Goal: Information Seeking & Learning: Compare options

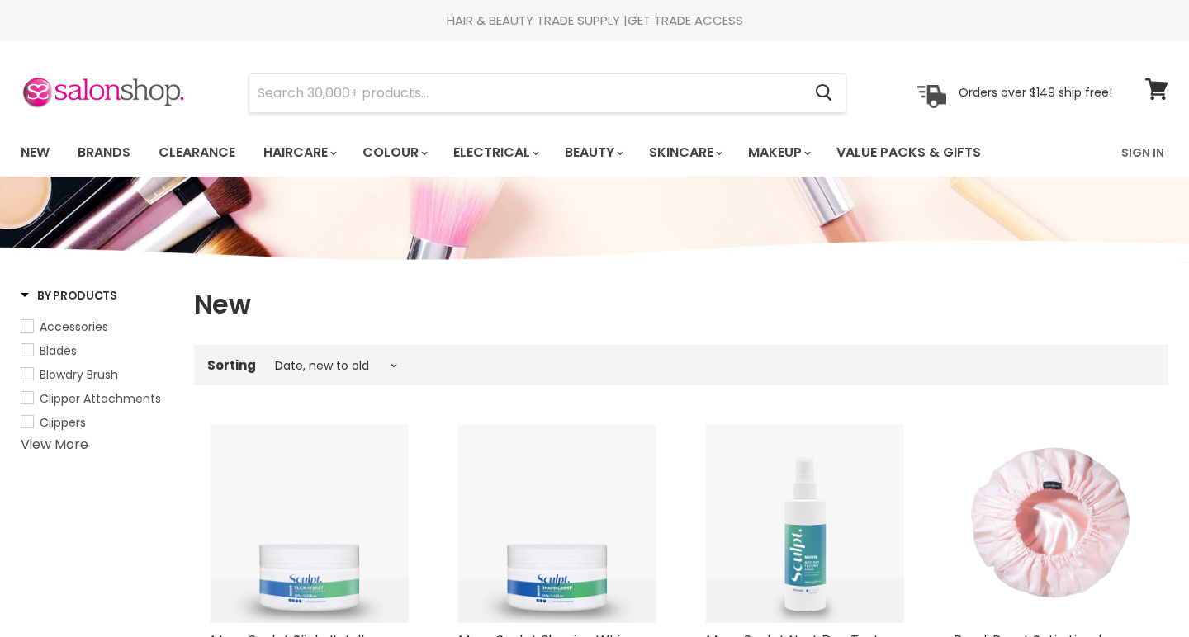
select select "created-descending"
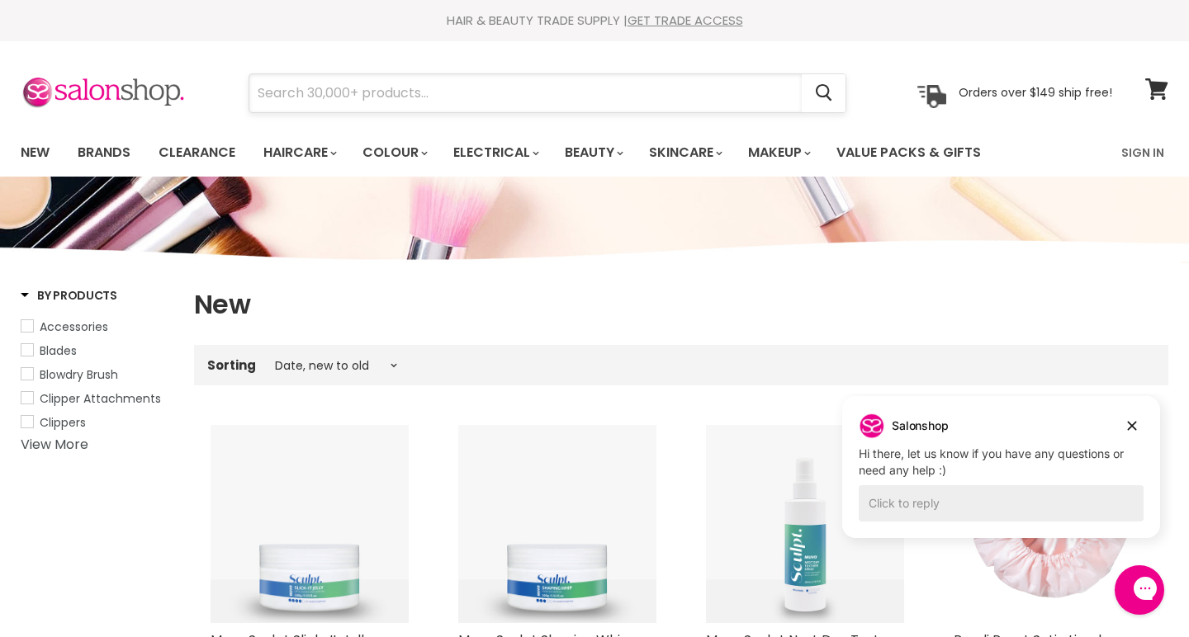
click at [756, 97] on input "Search" at bounding box center [525, 93] width 552 height 38
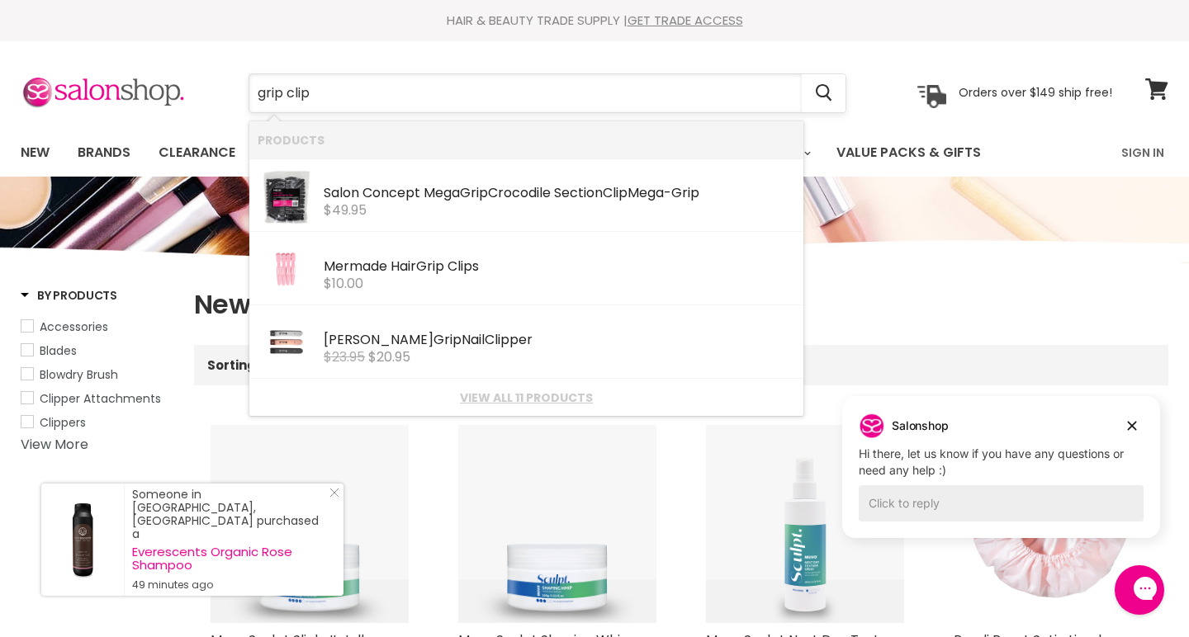
type input "grip clips"
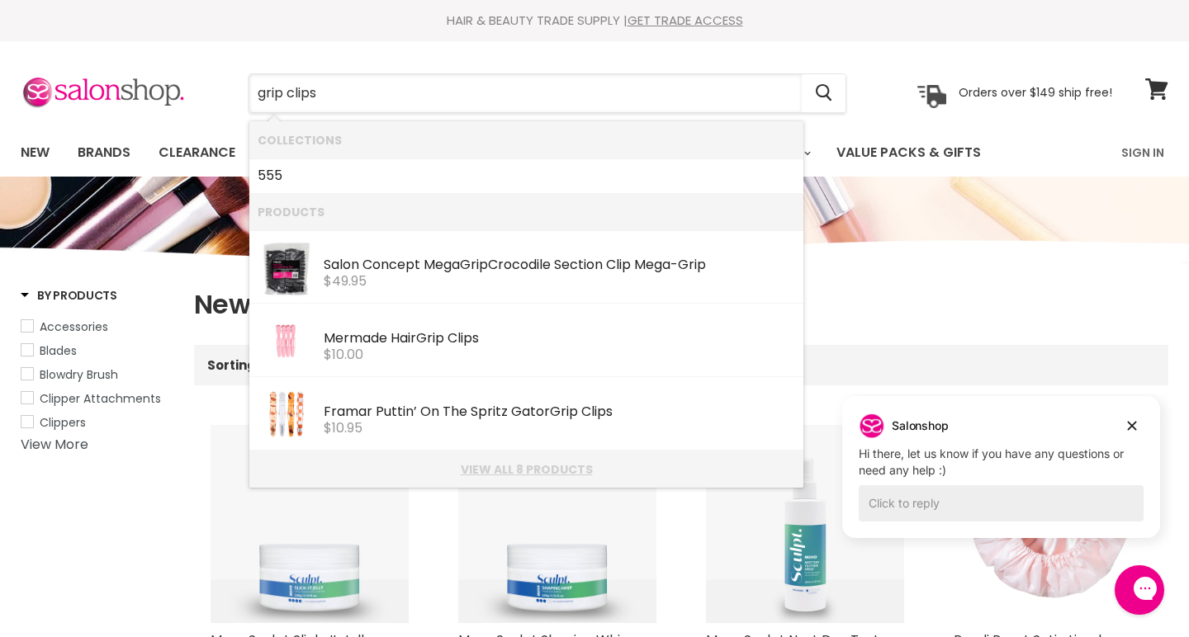
click at [524, 471] on link "View all 8 products" at bounding box center [527, 469] width 538 height 13
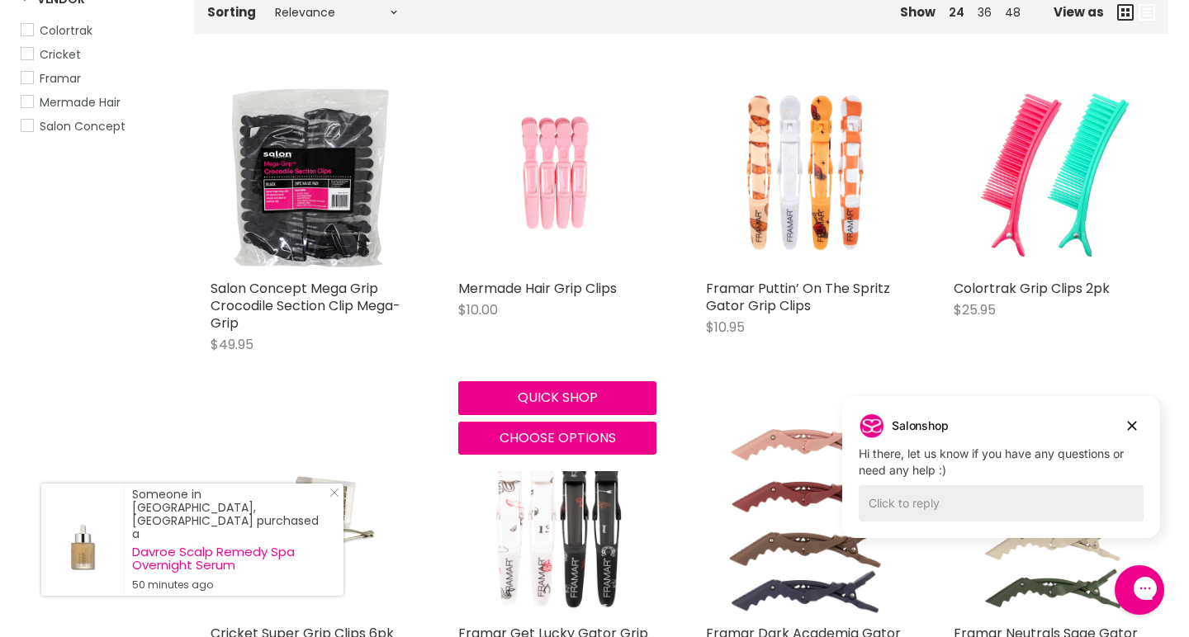
scroll to position [302, 0]
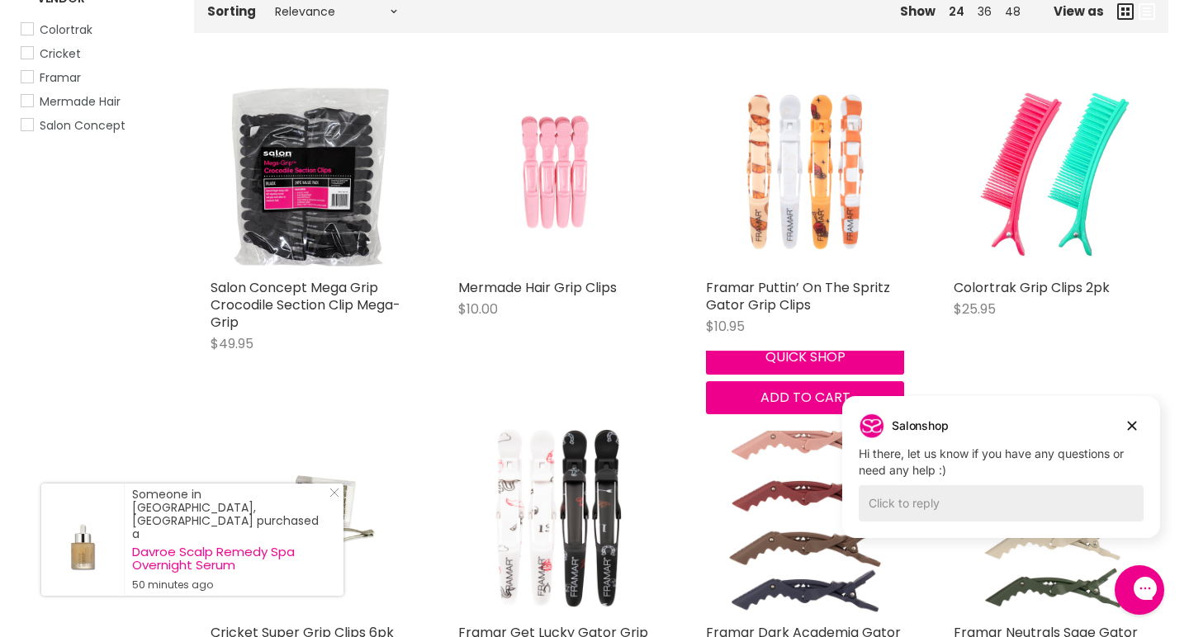
click at [794, 202] on img "Main content" at bounding box center [805, 172] width 198 height 198
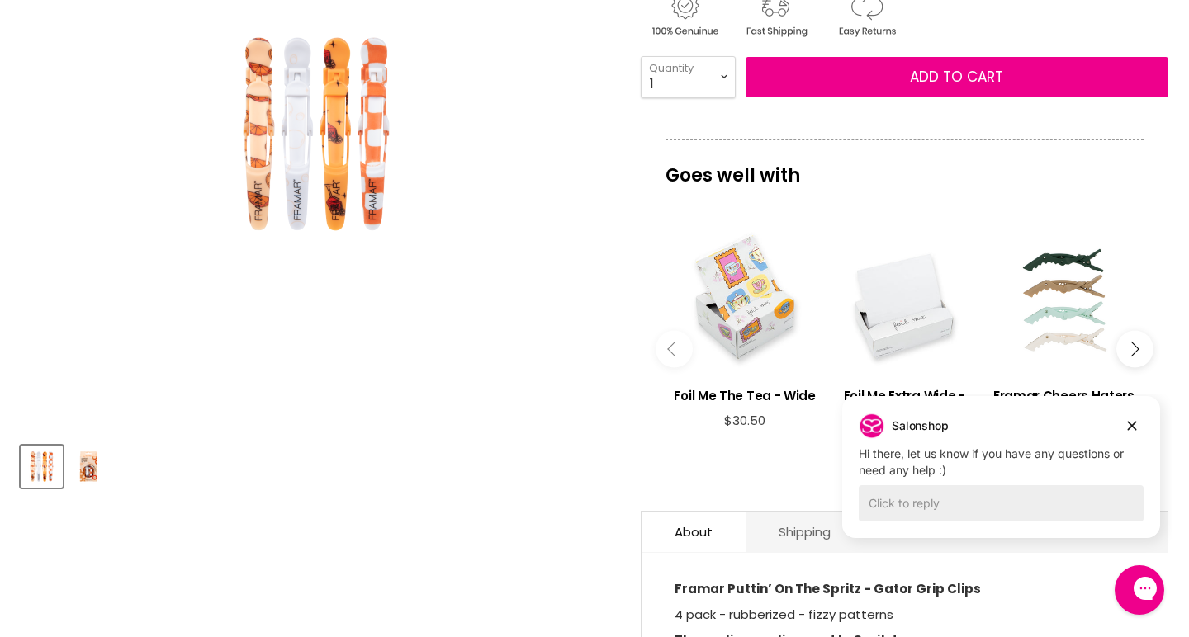
scroll to position [340, 0]
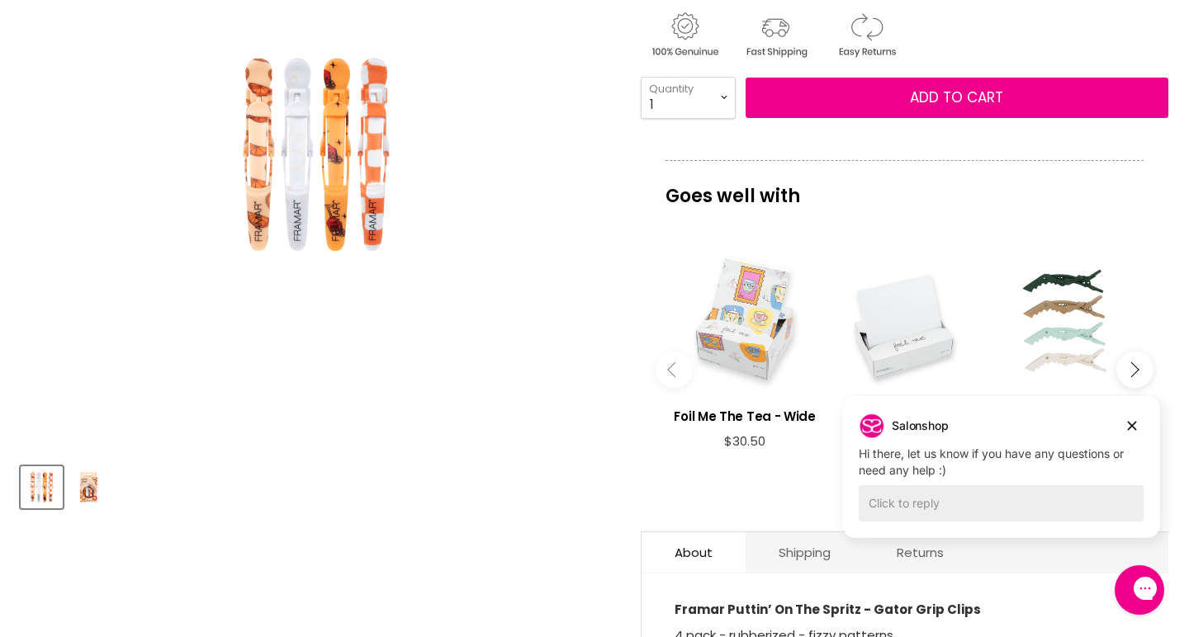
click at [721, 346] on div "Main content" at bounding box center [745, 323] width 143 height 143
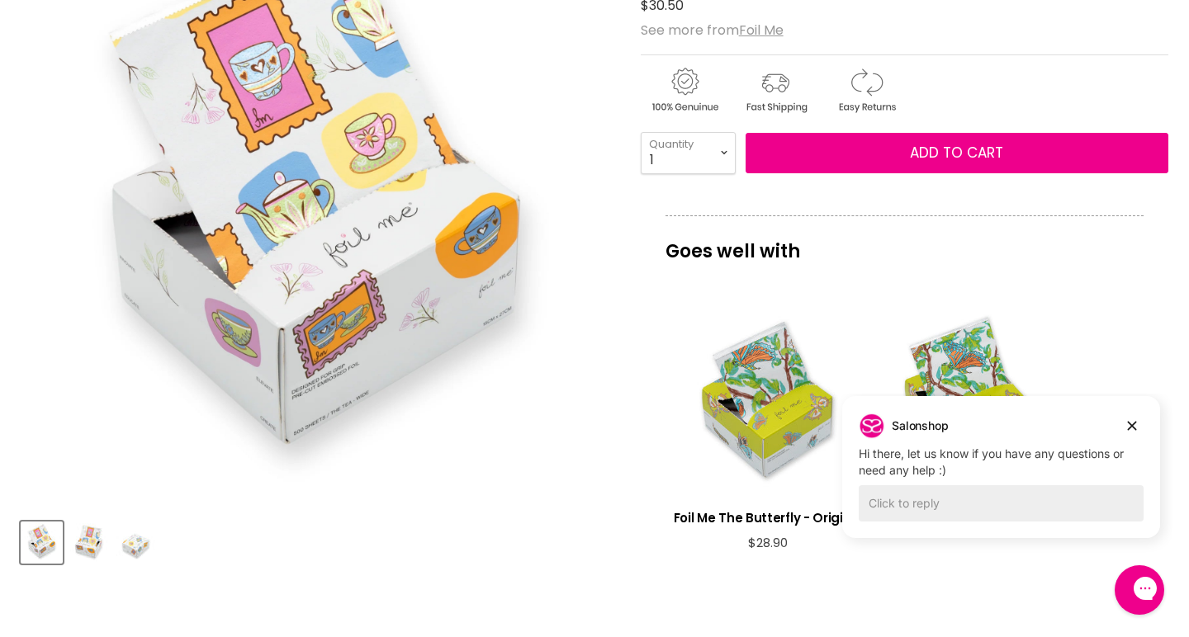
scroll to position [286, 0]
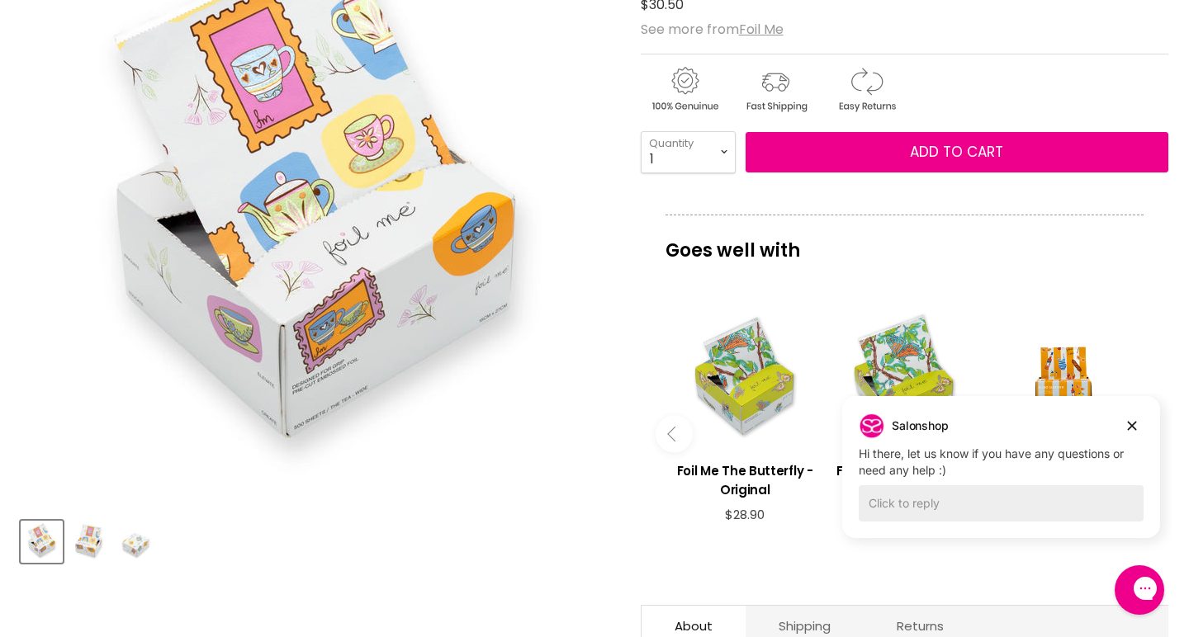
click at [91, 535] on img "Product thumbnails" at bounding box center [88, 542] width 39 height 39
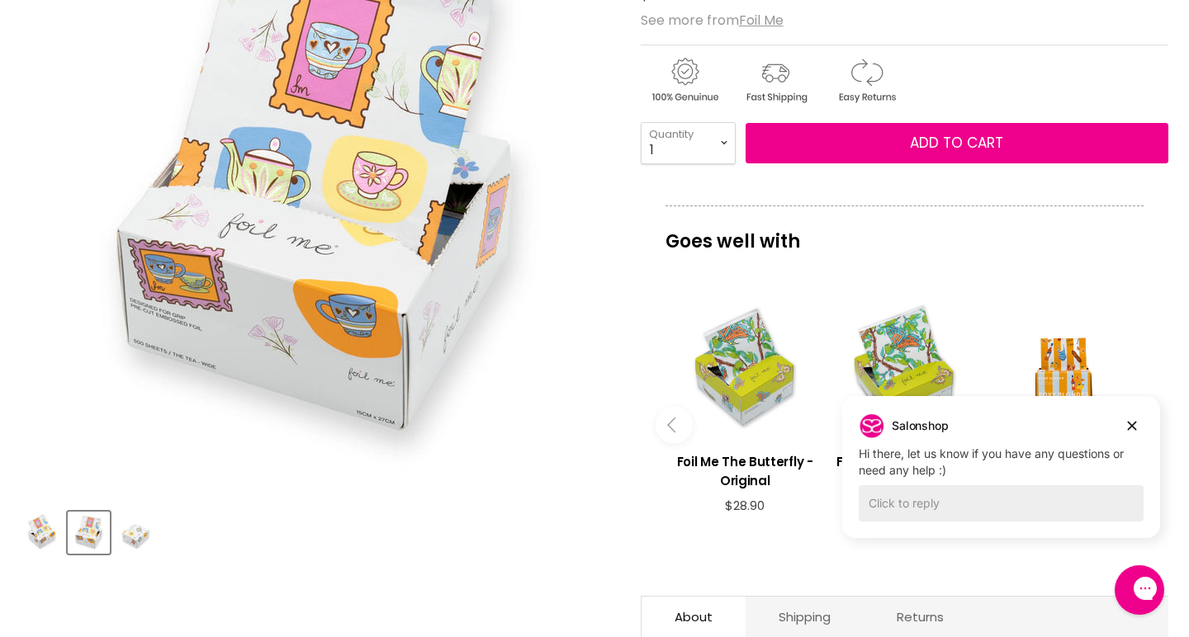
scroll to position [121, 0]
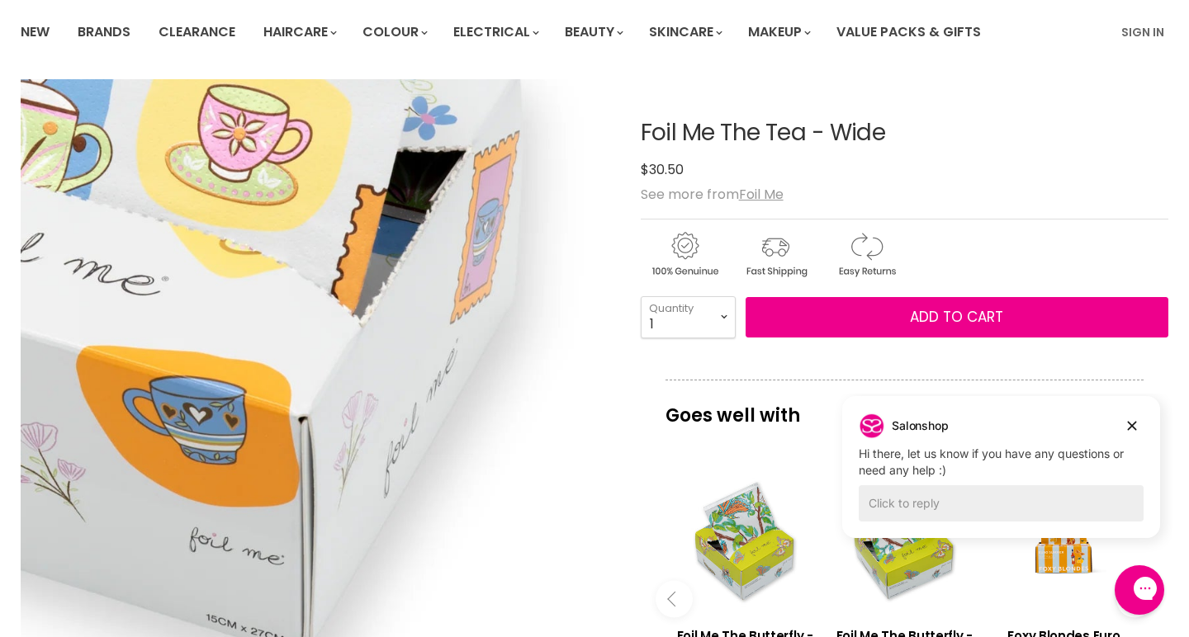
click at [509, 565] on img "Foil Me The Tea - Wide image. Click or Scroll to Zoom." at bounding box center [124, 183] width 1182 height 1182
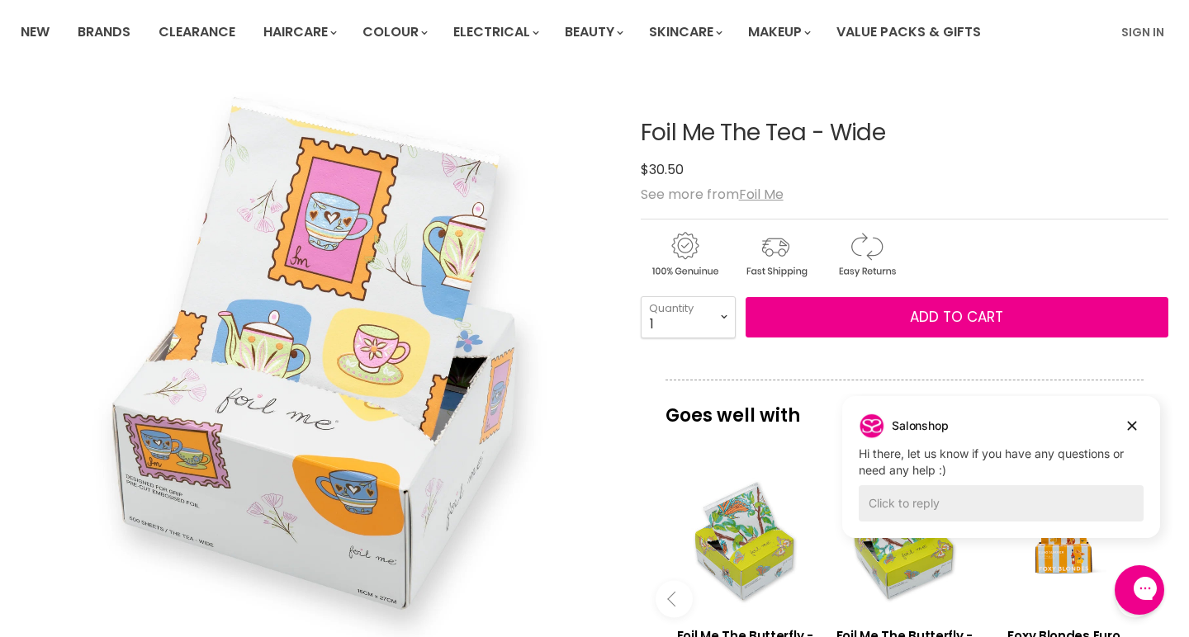
click at [416, 395] on img "Foil Me The Tea - Wide image. Click or Scroll to Zoom." at bounding box center [316, 373] width 591 height 591
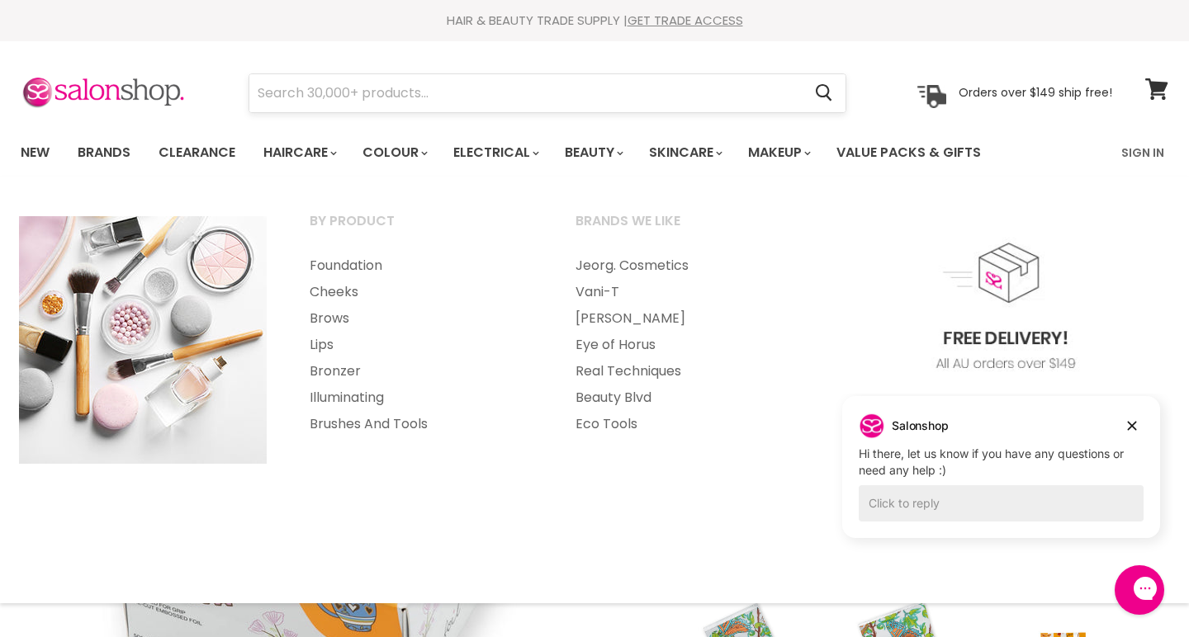
scroll to position [0, 0]
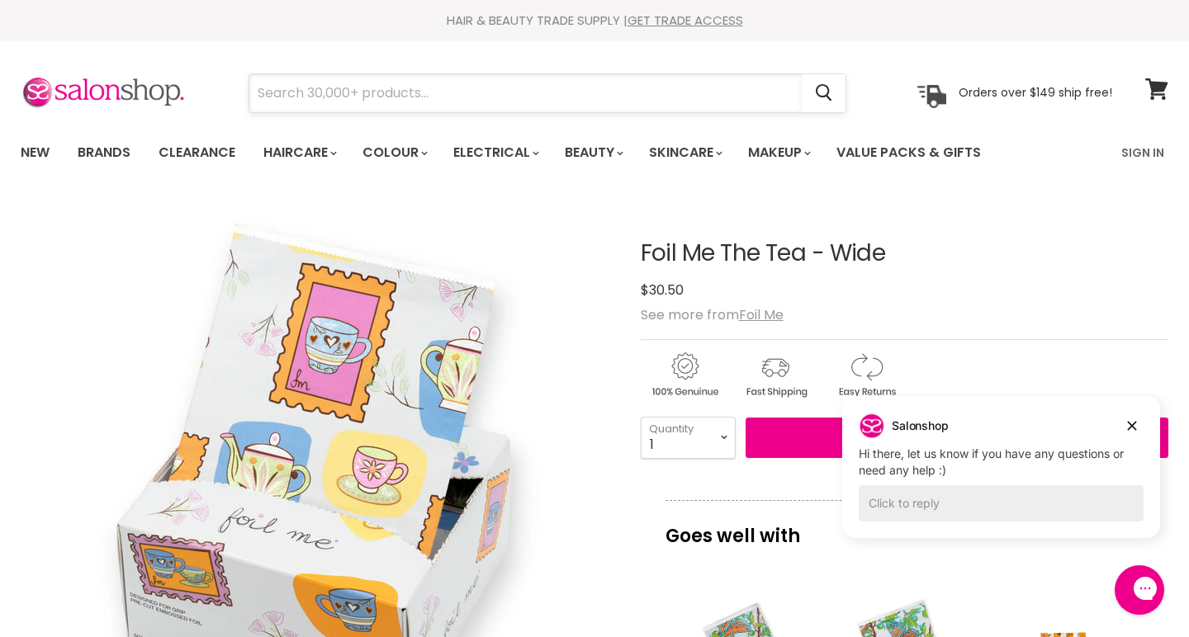
click at [673, 83] on input "Search" at bounding box center [525, 93] width 552 height 38
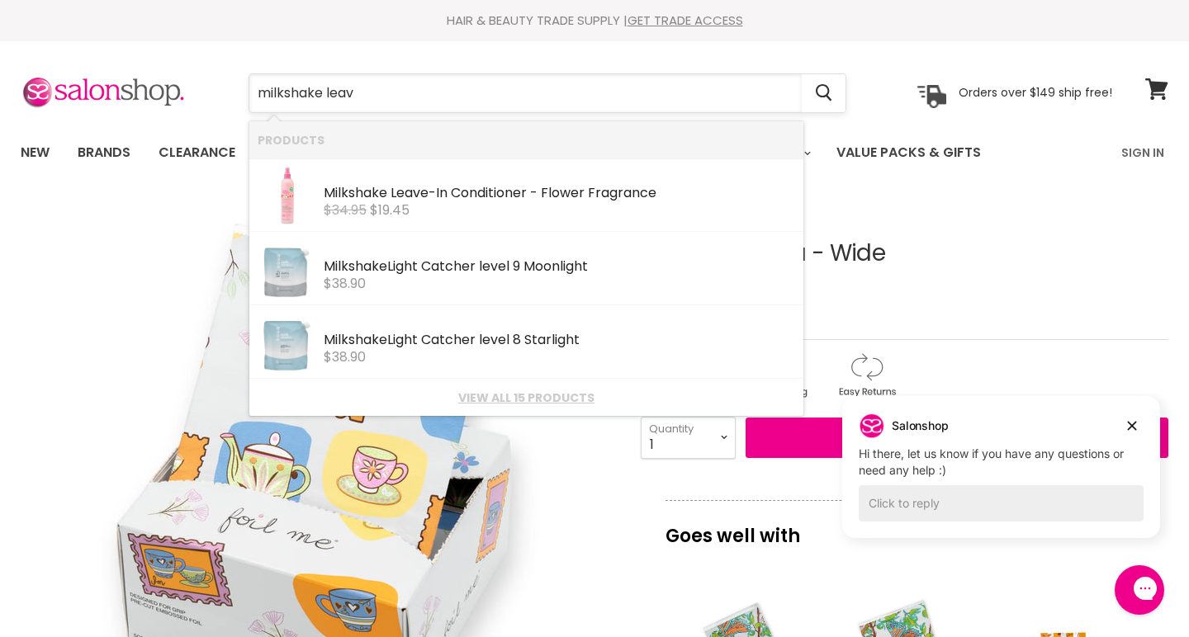
type input "milkshake leave"
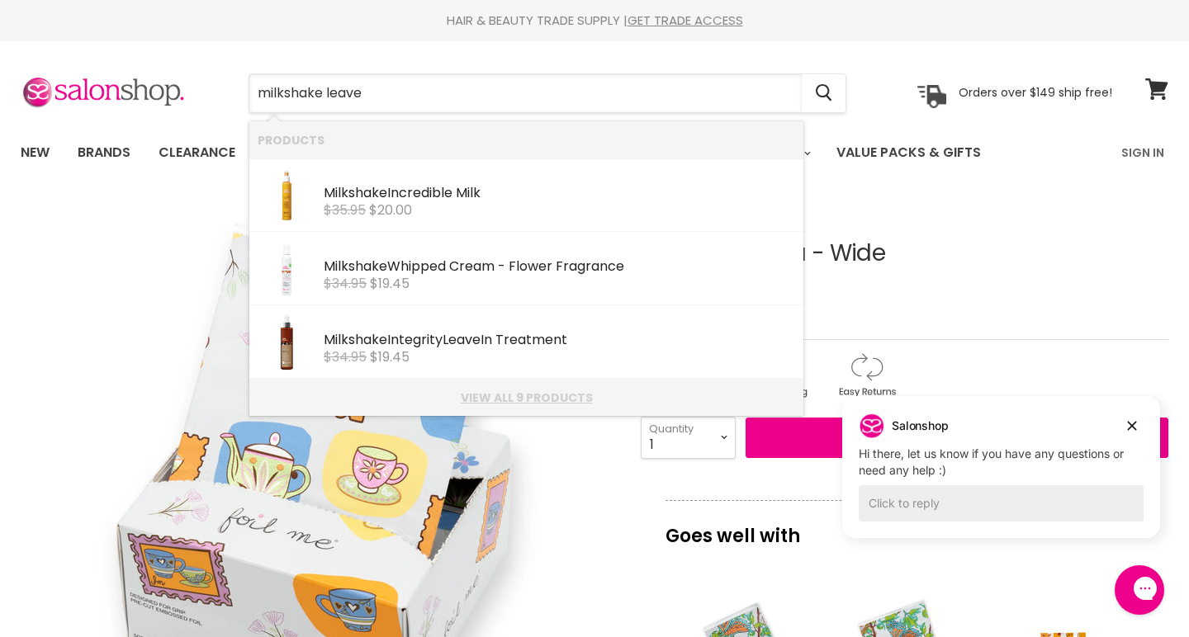
click at [519, 392] on link "View all 9 products" at bounding box center [527, 397] width 538 height 13
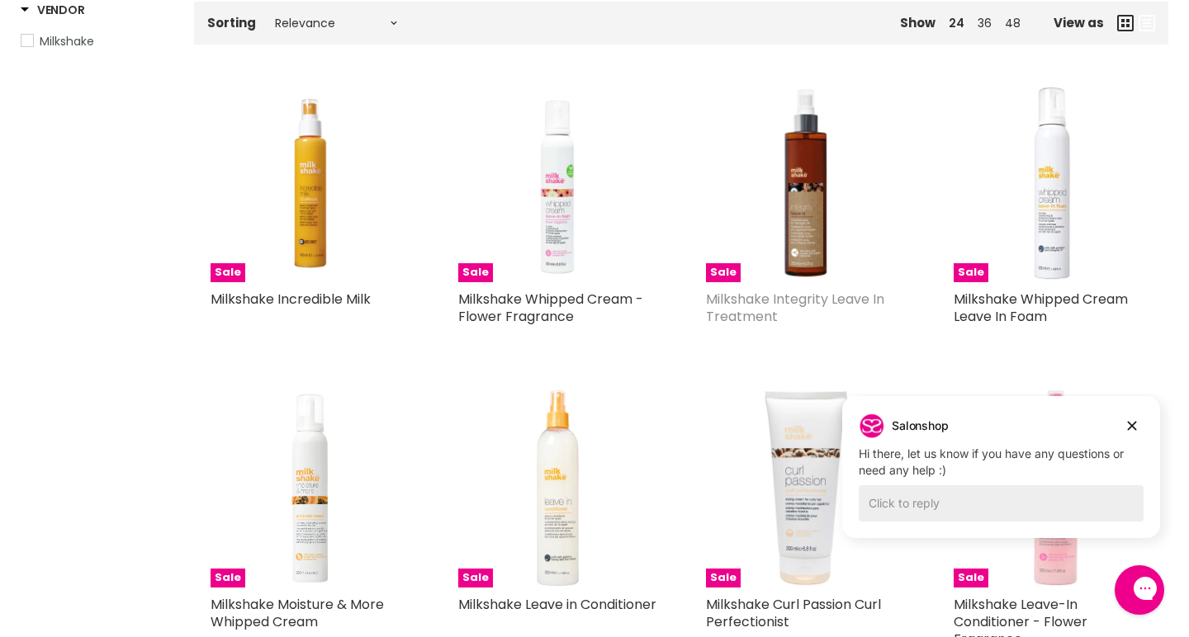
click at [792, 296] on link "Milkshake Integrity Leave In Treatment" at bounding box center [795, 308] width 178 height 36
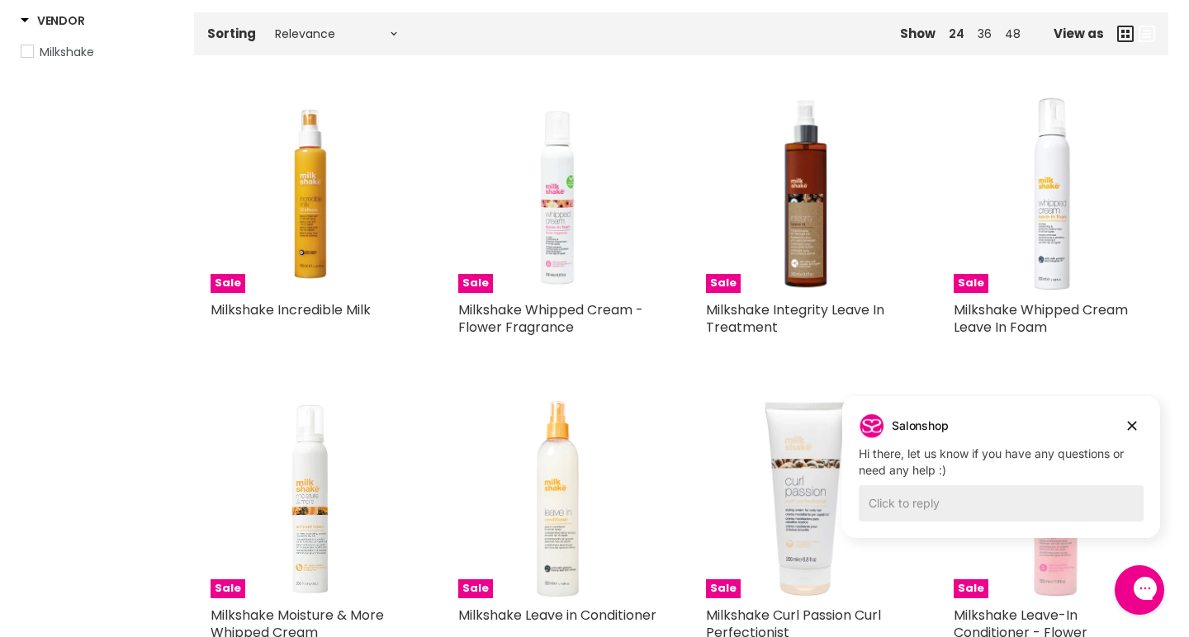
scroll to position [282, 0]
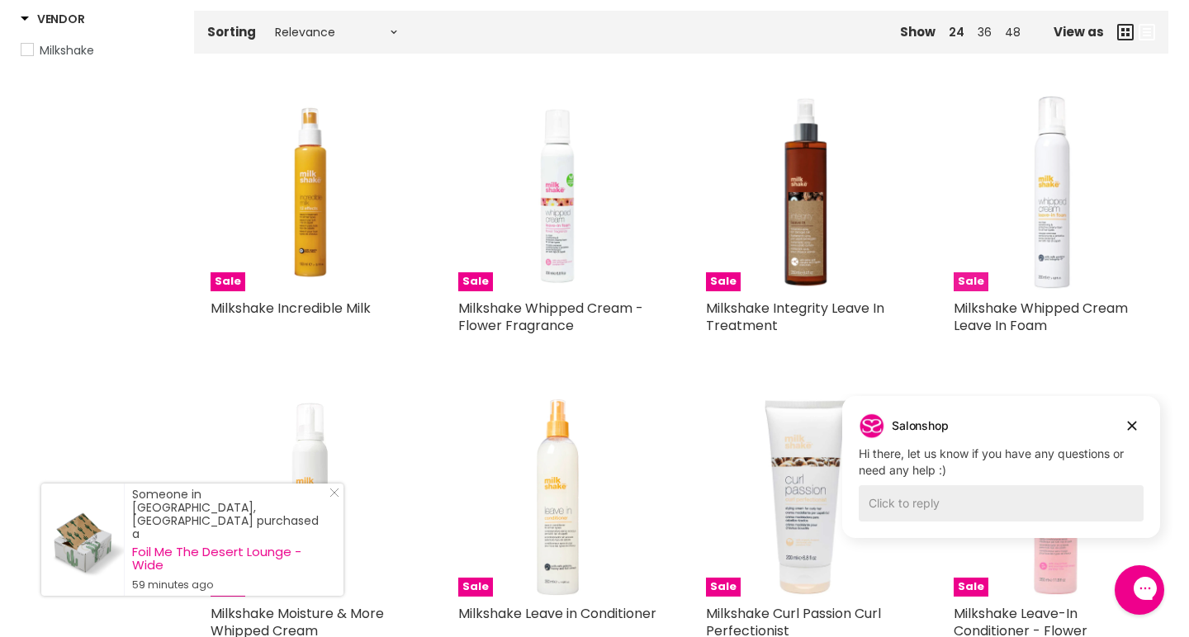
click at [1056, 235] on img "Main content" at bounding box center [1053, 192] width 198 height 198
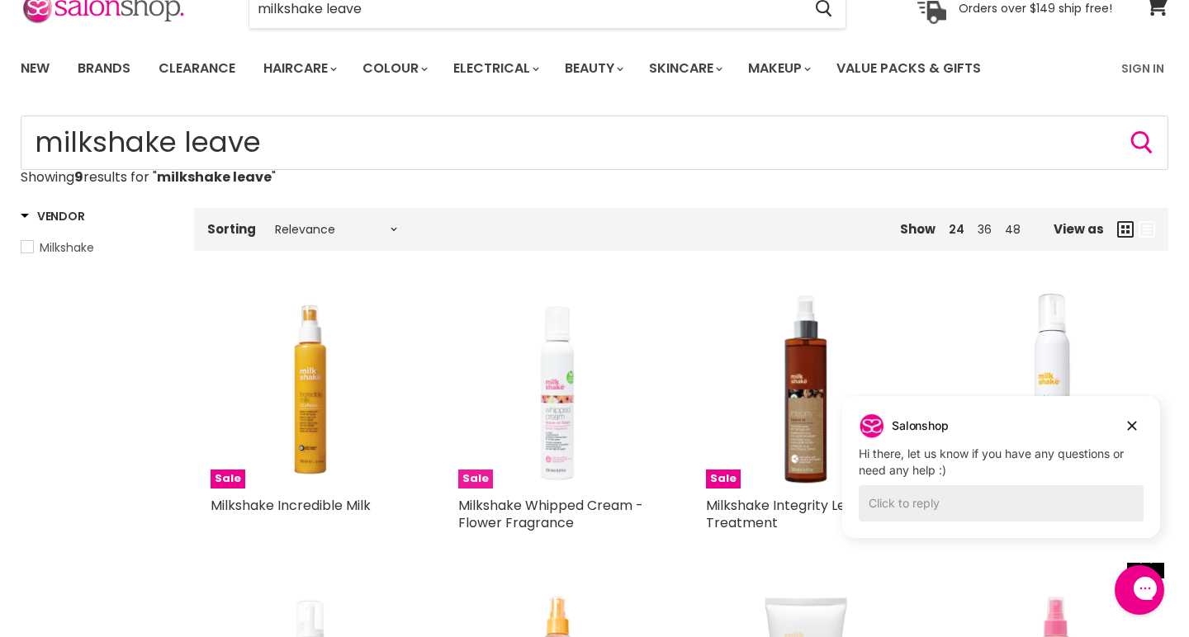
scroll to position [97, 0]
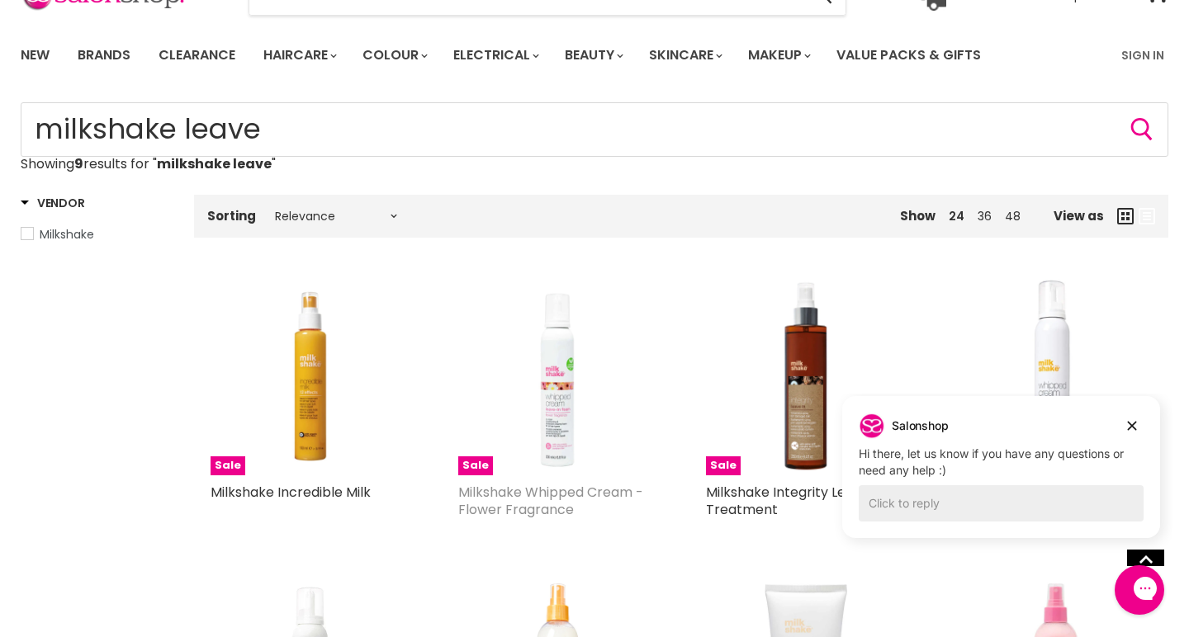
click at [553, 487] on link "Milkshake Whipped Cream - Flower Fragrance" at bounding box center [550, 501] width 185 height 36
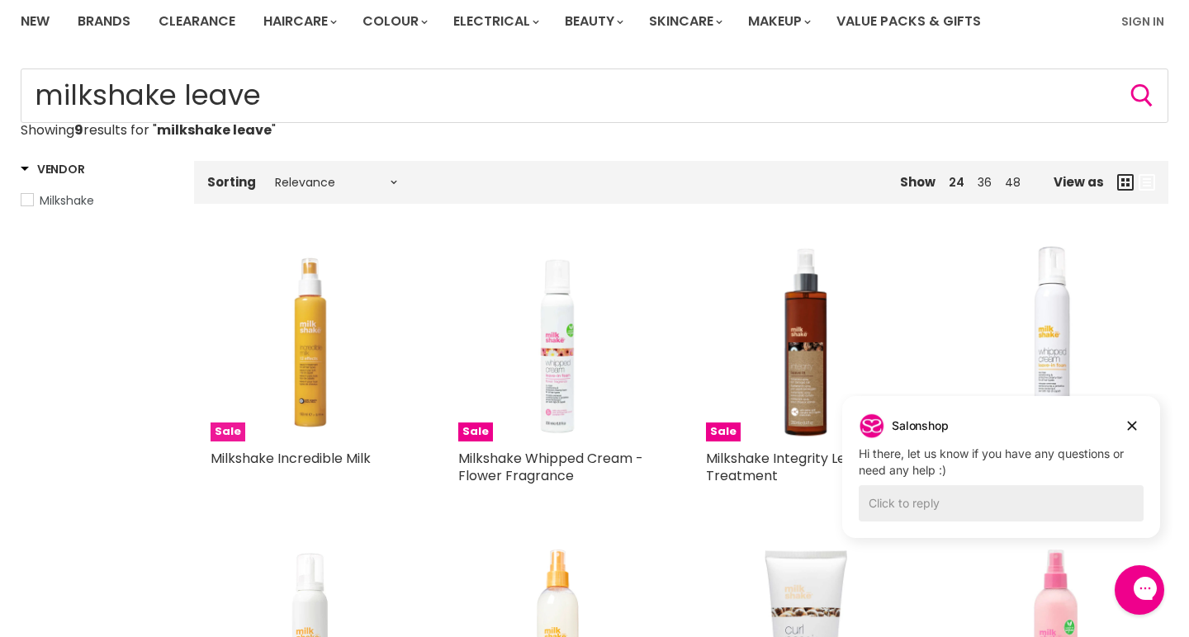
scroll to position [224, 0]
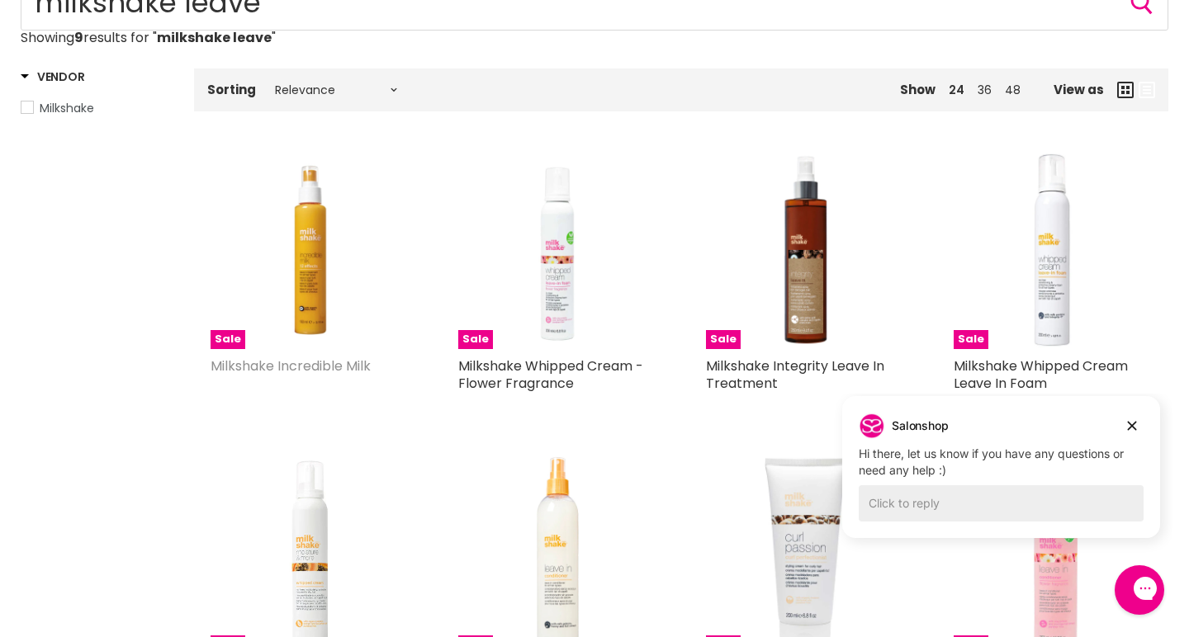
click at [309, 362] on link "Milkshake Incredible Milk" at bounding box center [291, 366] width 160 height 19
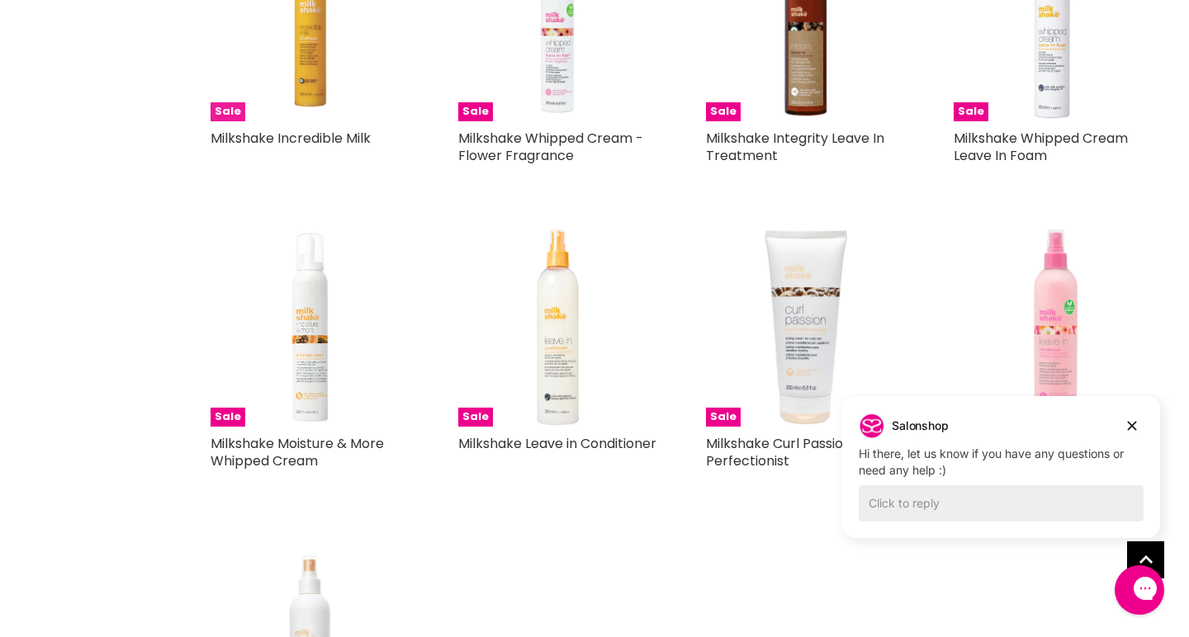
scroll to position [444, 0]
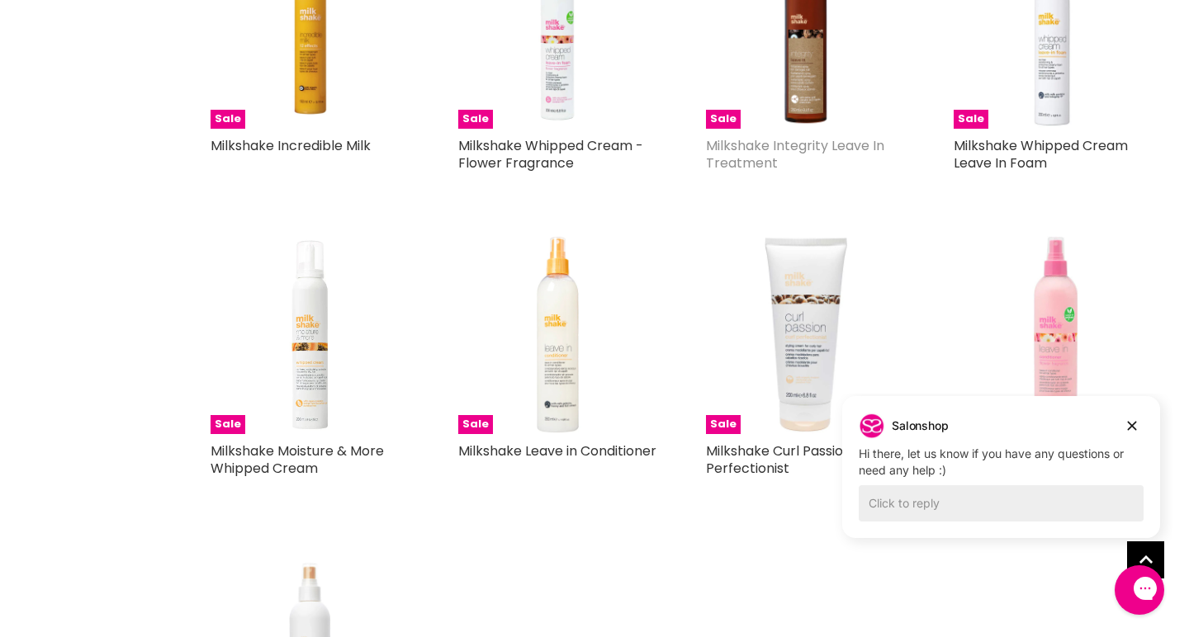
click at [721, 143] on link "Milkshake Integrity Leave In Treatment" at bounding box center [795, 154] width 178 height 36
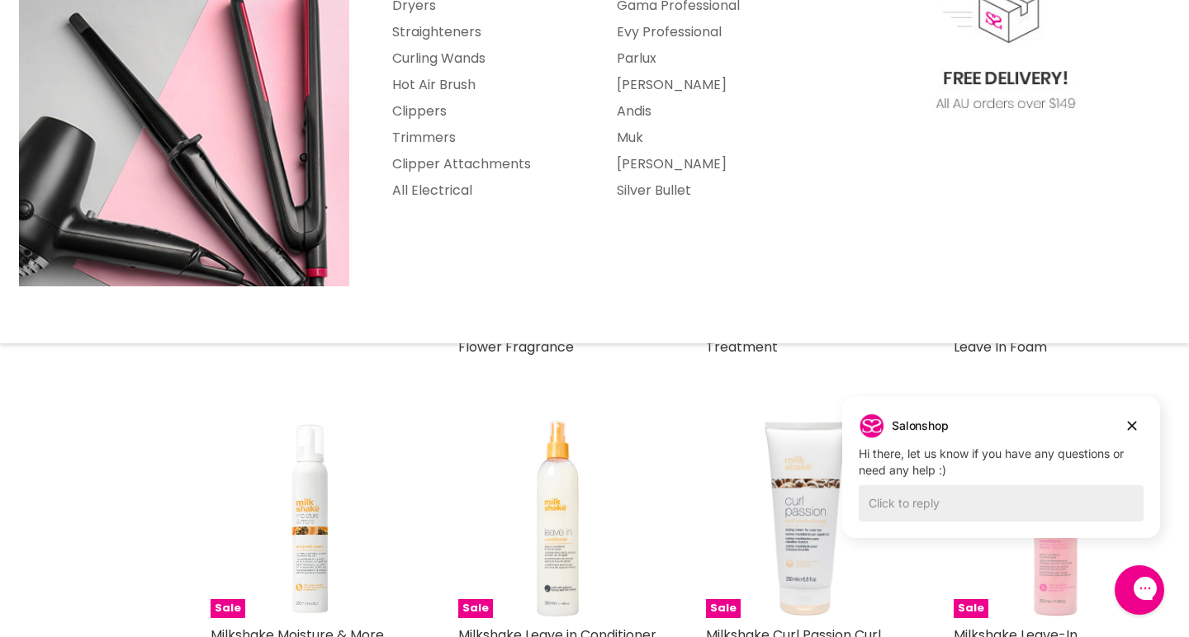
scroll to position [313, 0]
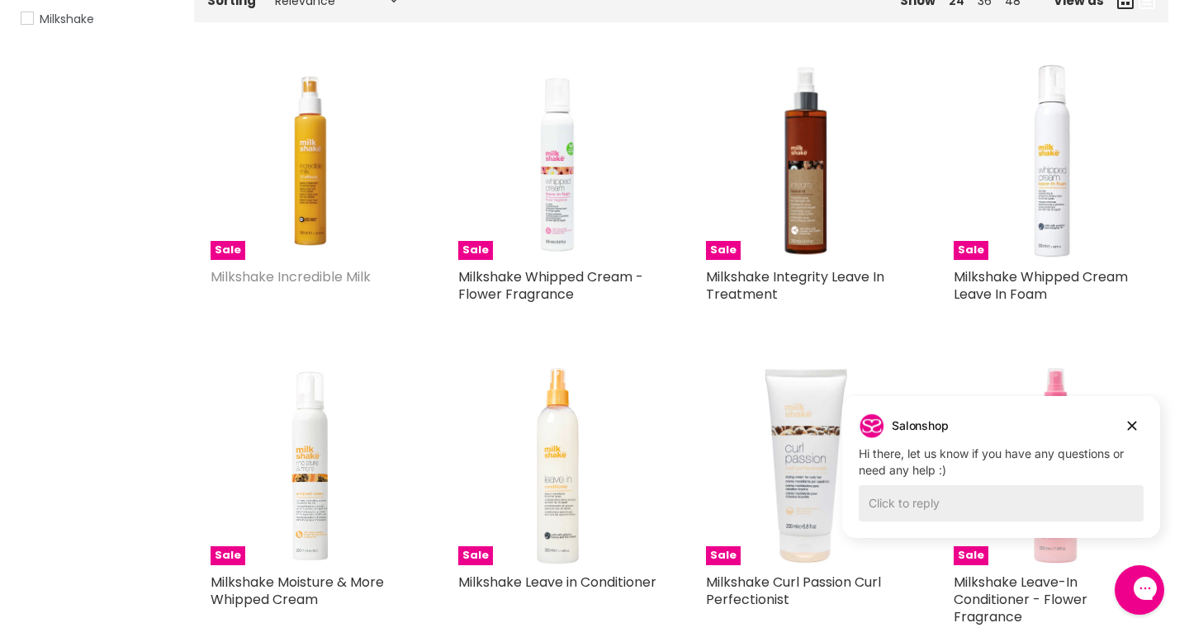
click at [299, 272] on link "Milkshake Incredible Milk" at bounding box center [291, 277] width 160 height 19
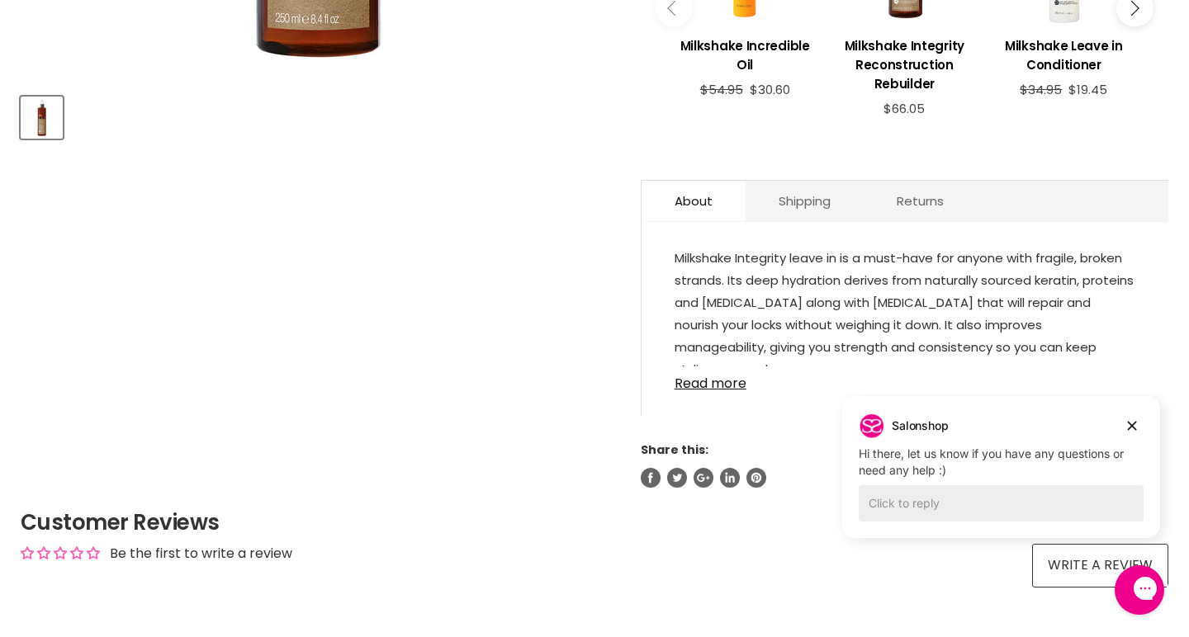
scroll to position [713, 0]
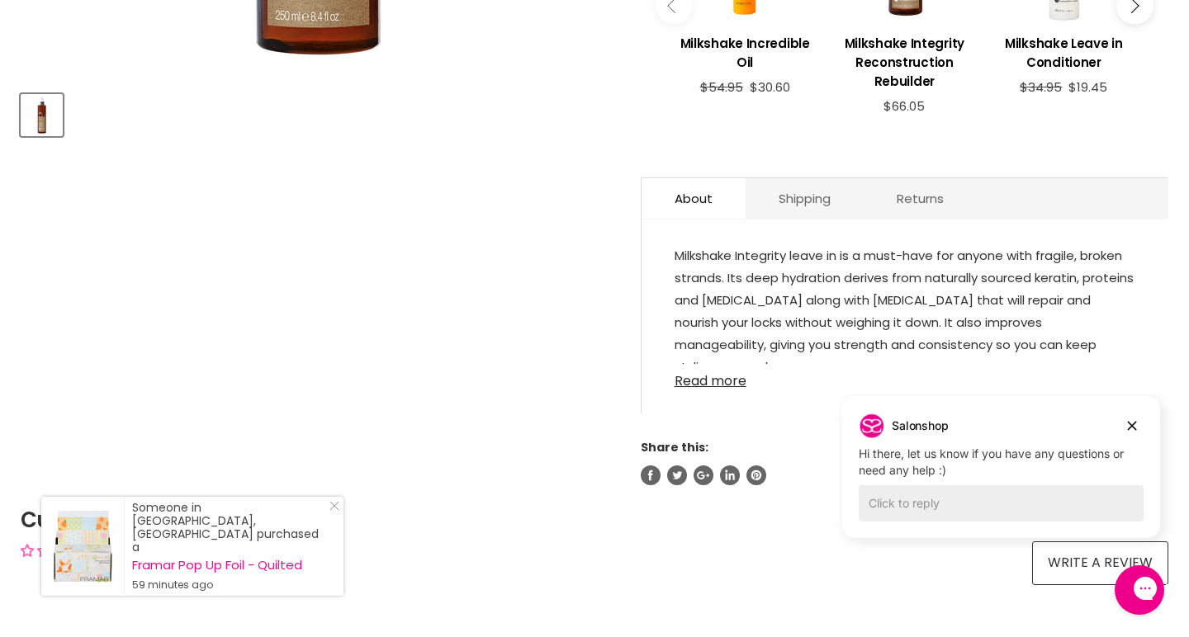
click at [723, 376] on link "Read more" at bounding box center [905, 376] width 461 height 25
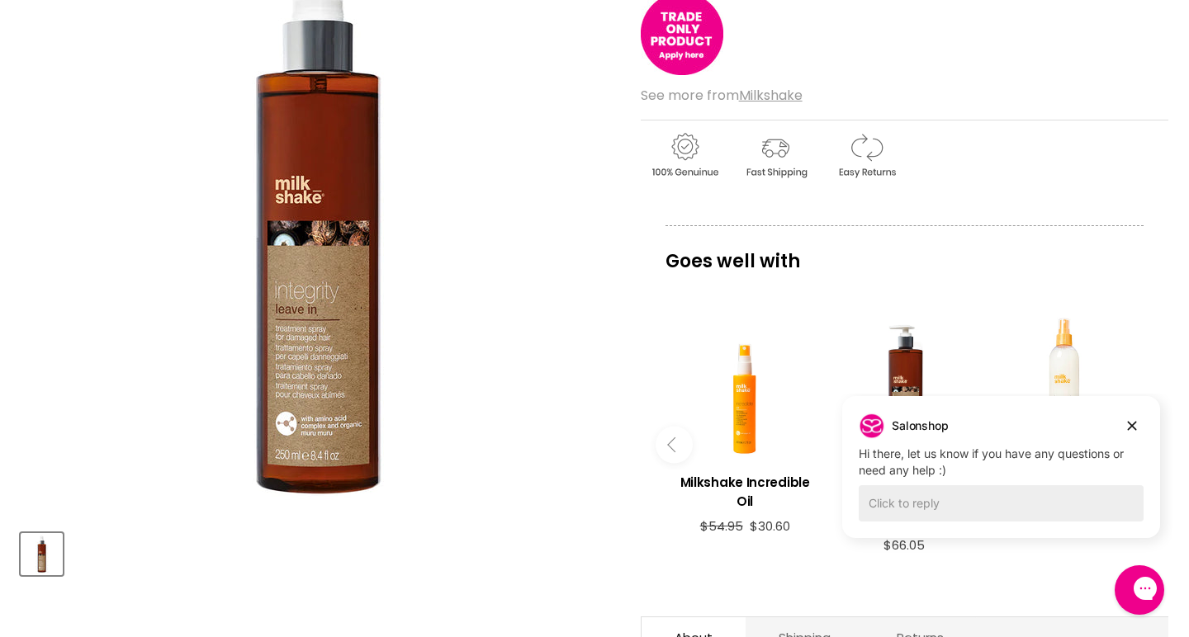
scroll to position [266, 0]
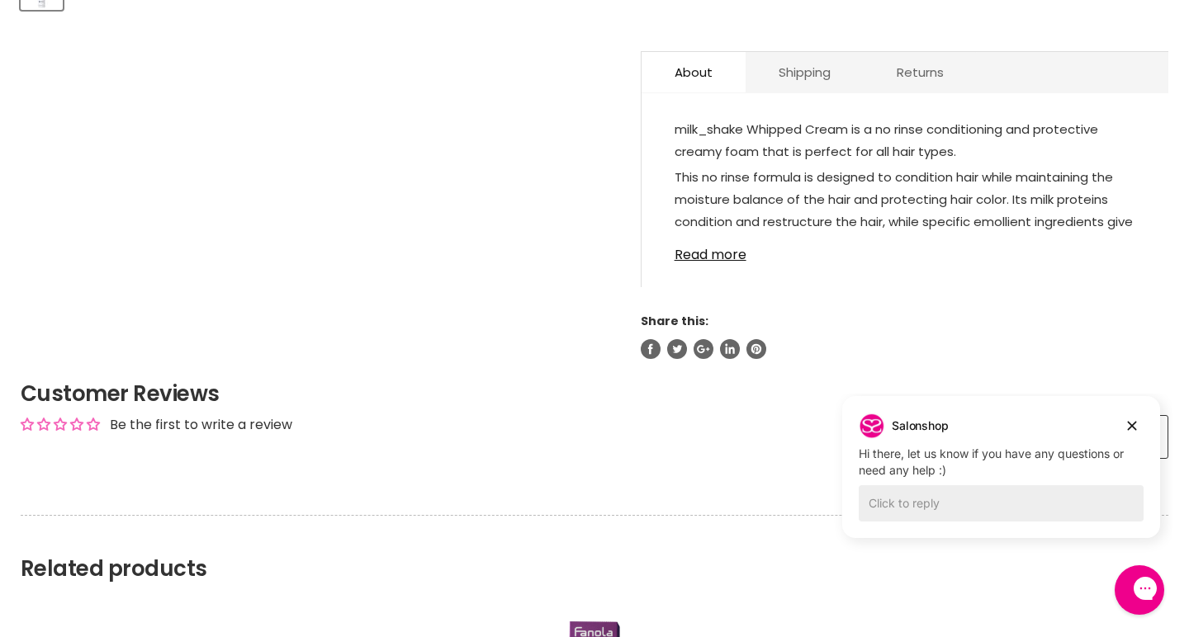
scroll to position [841, 0]
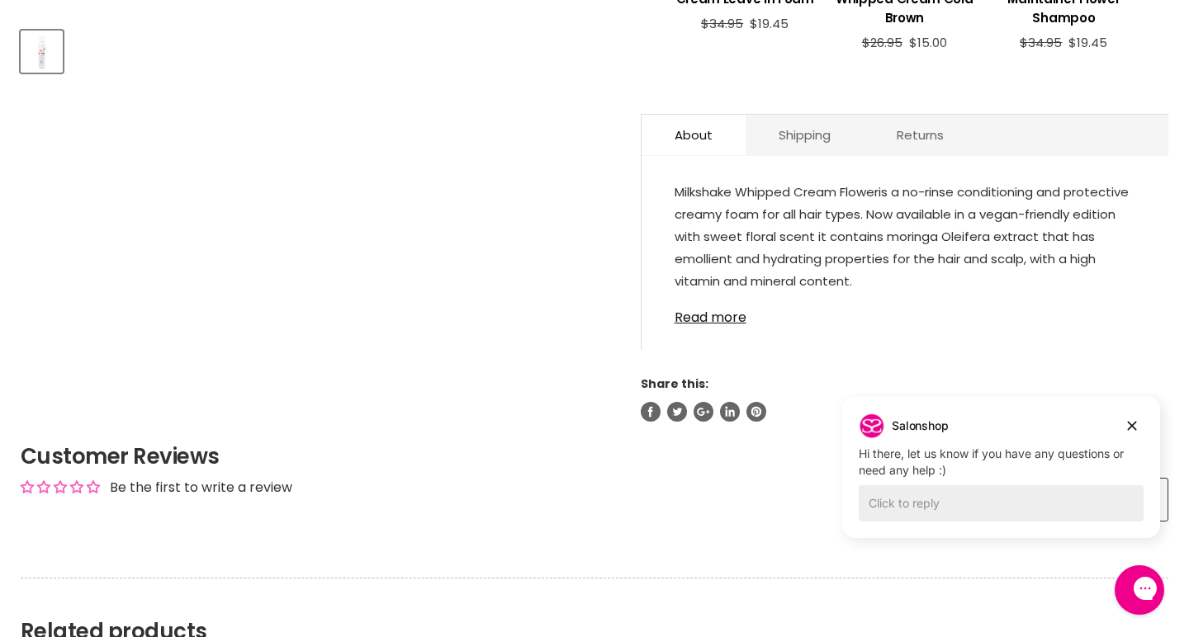
scroll to position [800, 0]
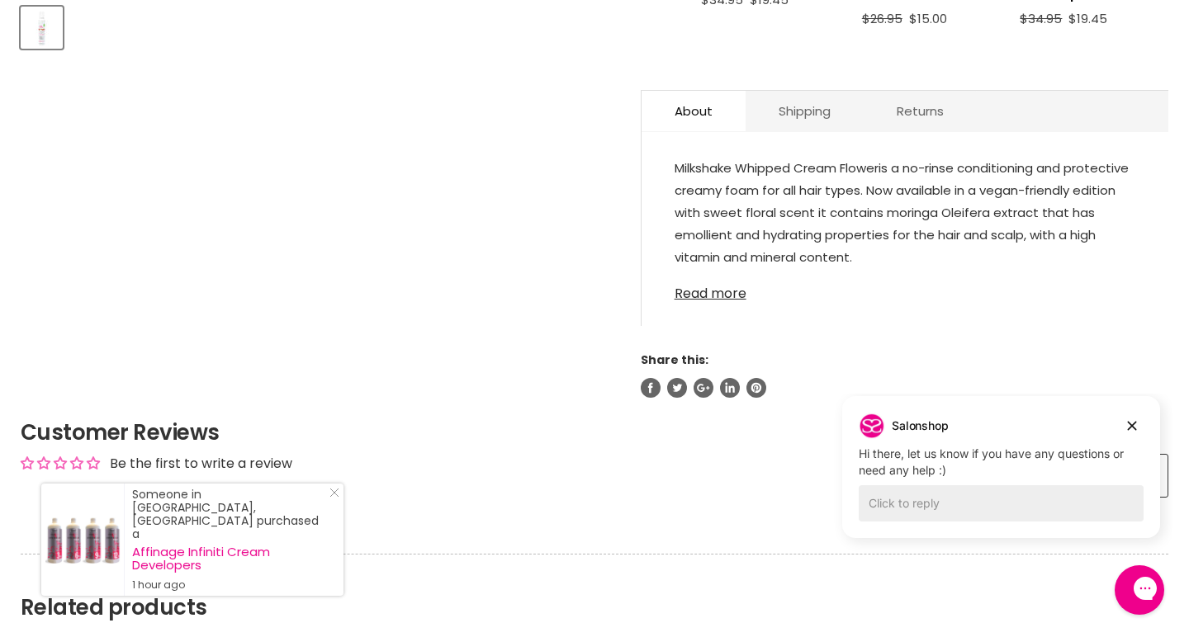
click at [728, 291] on link "Read more" at bounding box center [905, 289] width 461 height 25
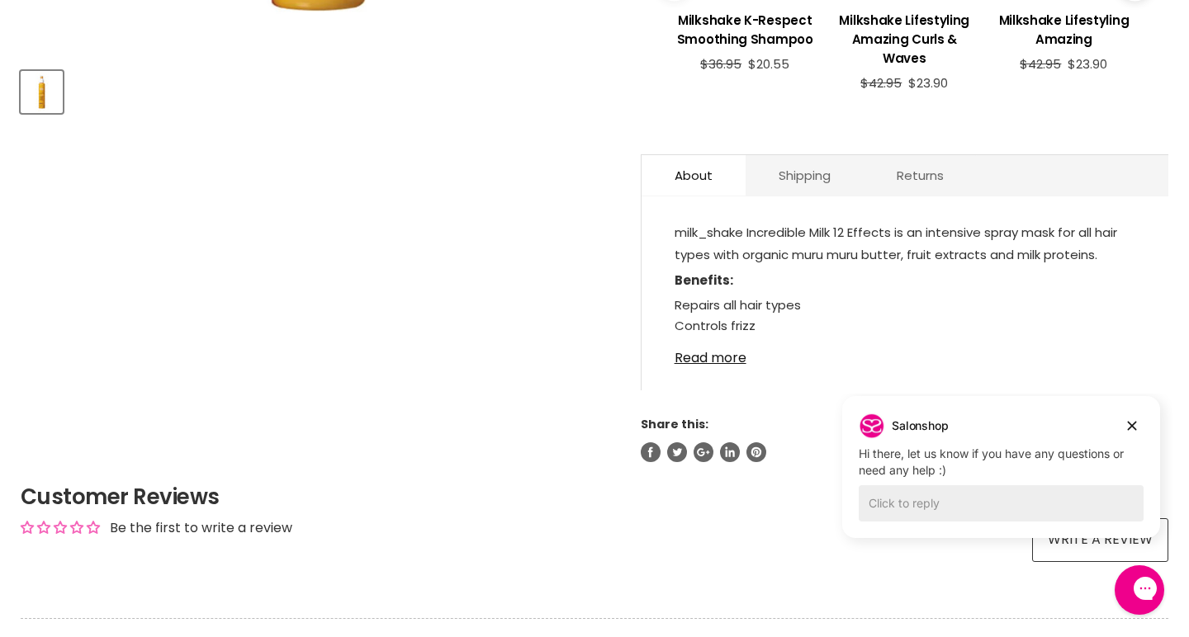
scroll to position [739, 0]
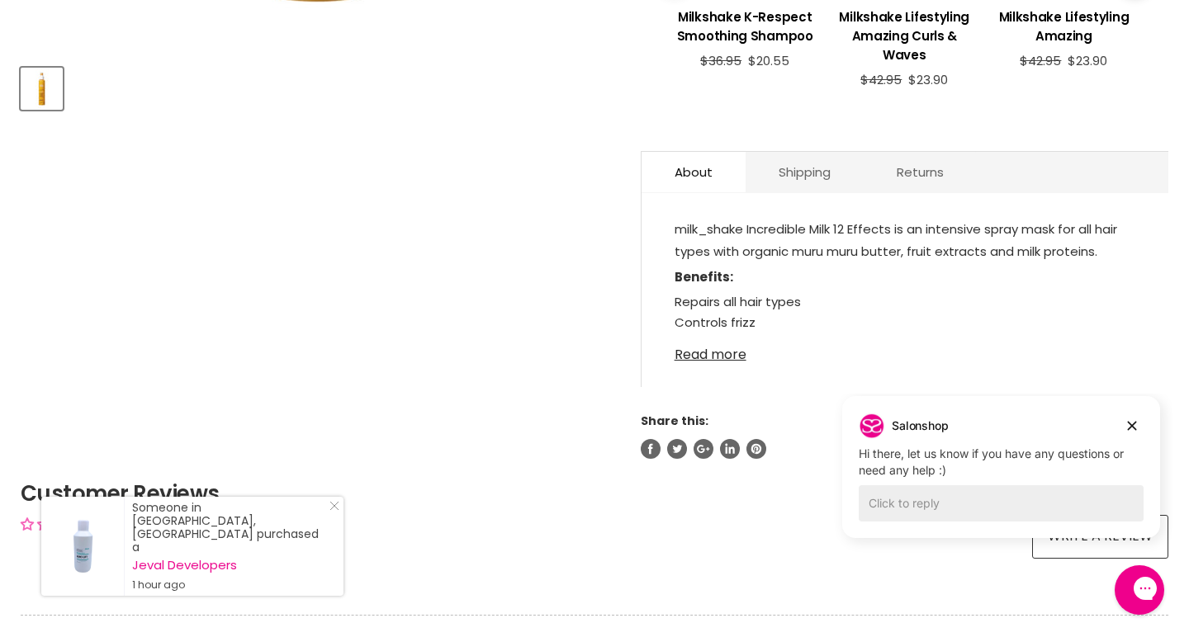
click at [684, 351] on link "Read more" at bounding box center [905, 350] width 461 height 25
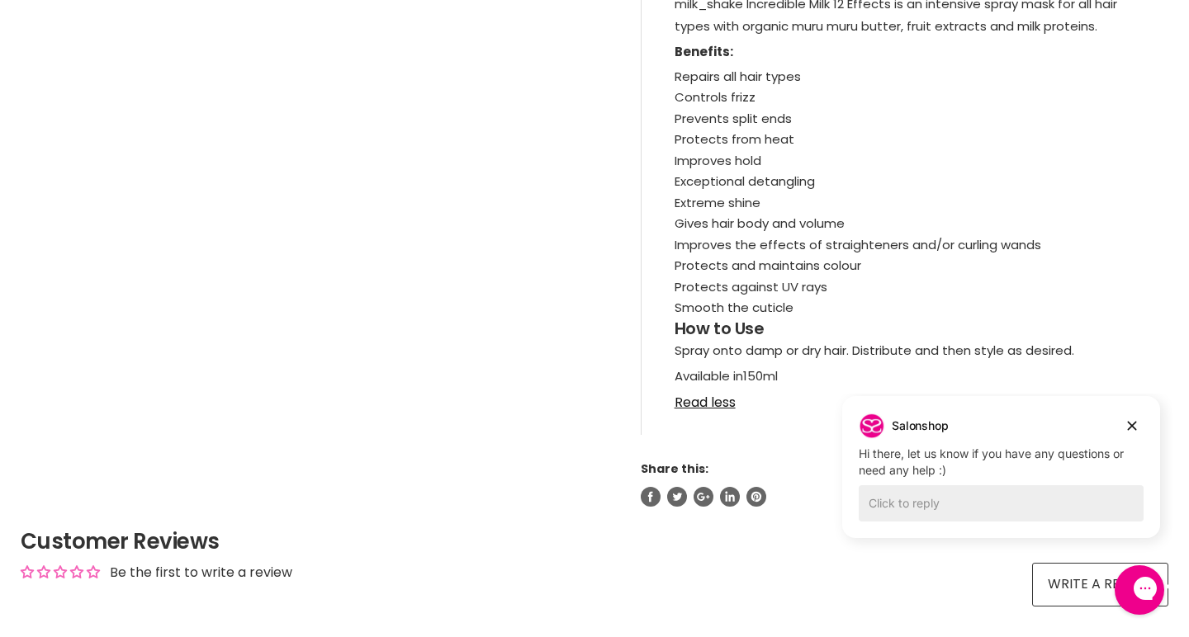
scroll to position [968, 0]
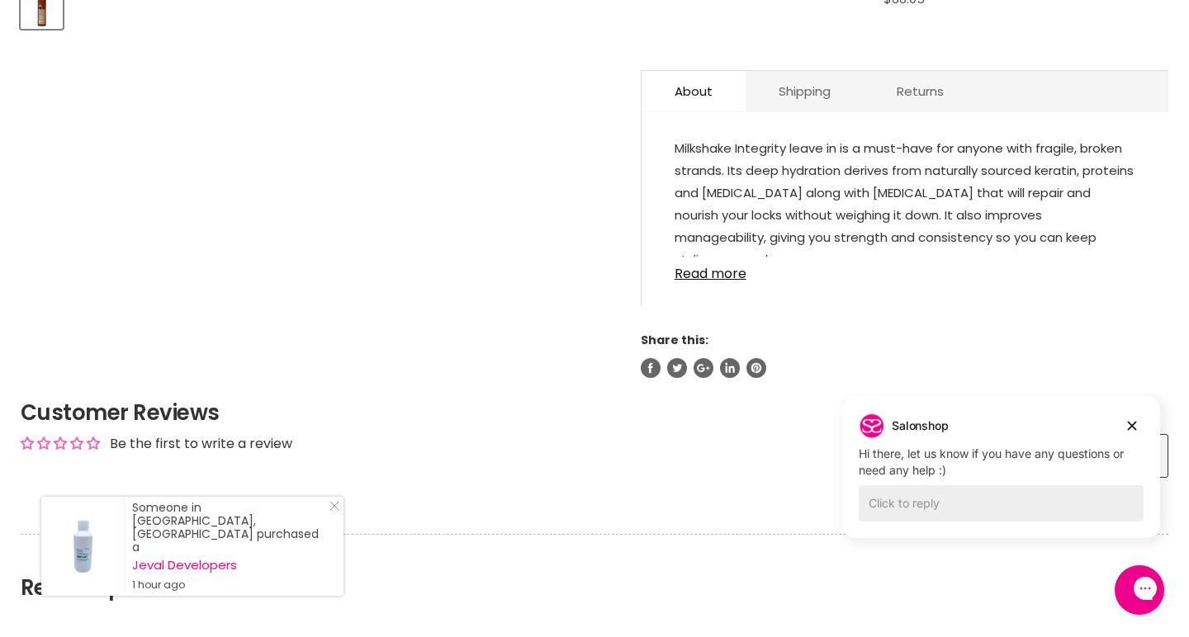
scroll to position [833, 0]
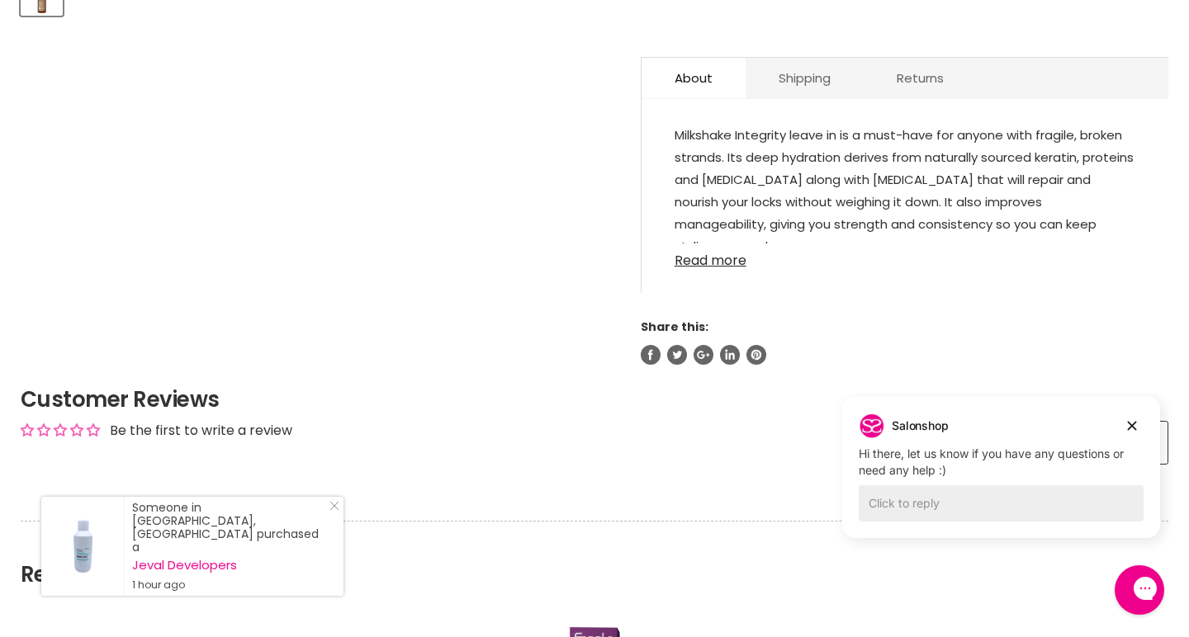
click at [698, 258] on link "Read more" at bounding box center [905, 256] width 461 height 25
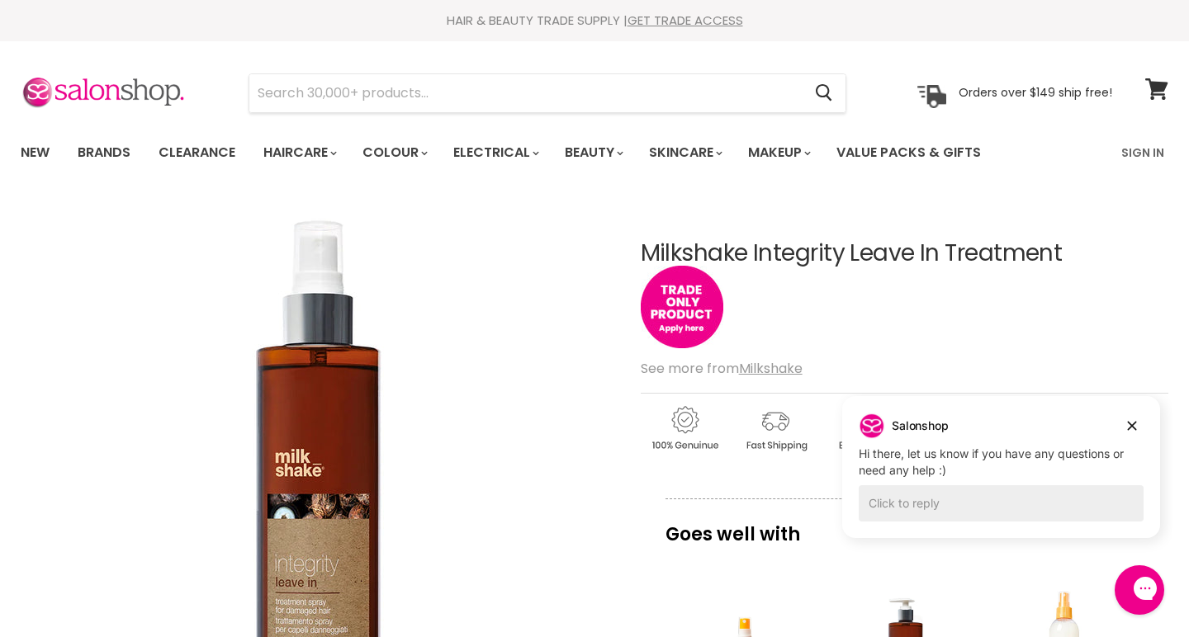
scroll to position [0, 0]
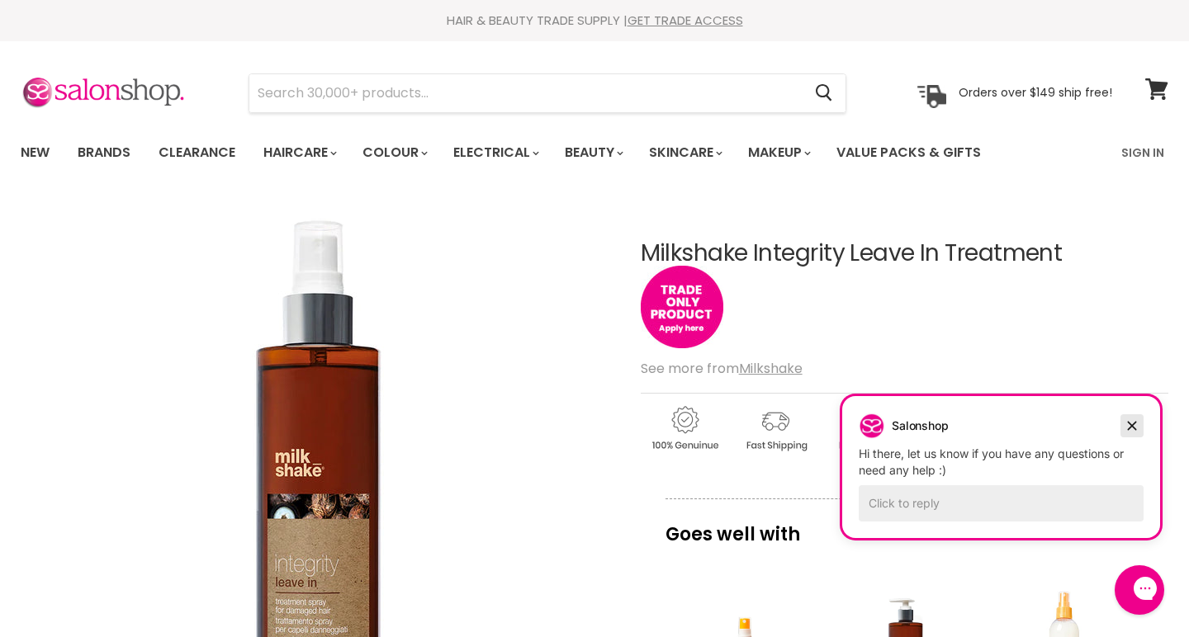
click at [1135, 421] on icon "Dismiss campaign" at bounding box center [1132, 426] width 17 height 20
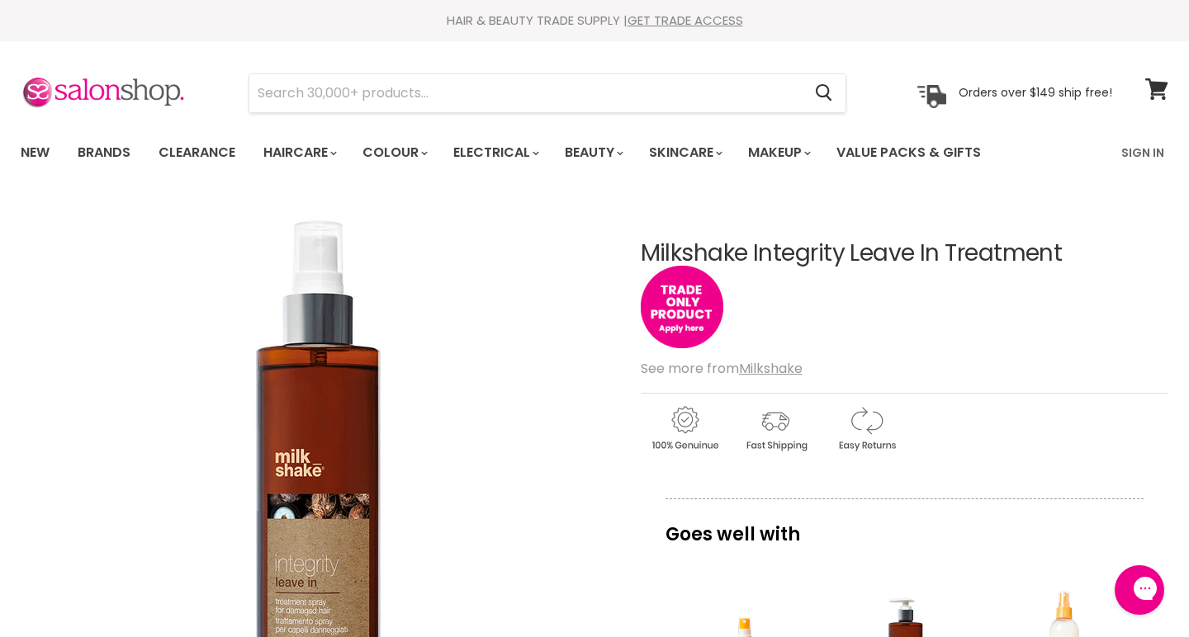
scroll to position [8, 0]
